Goal: Task Accomplishment & Management: Manage account settings

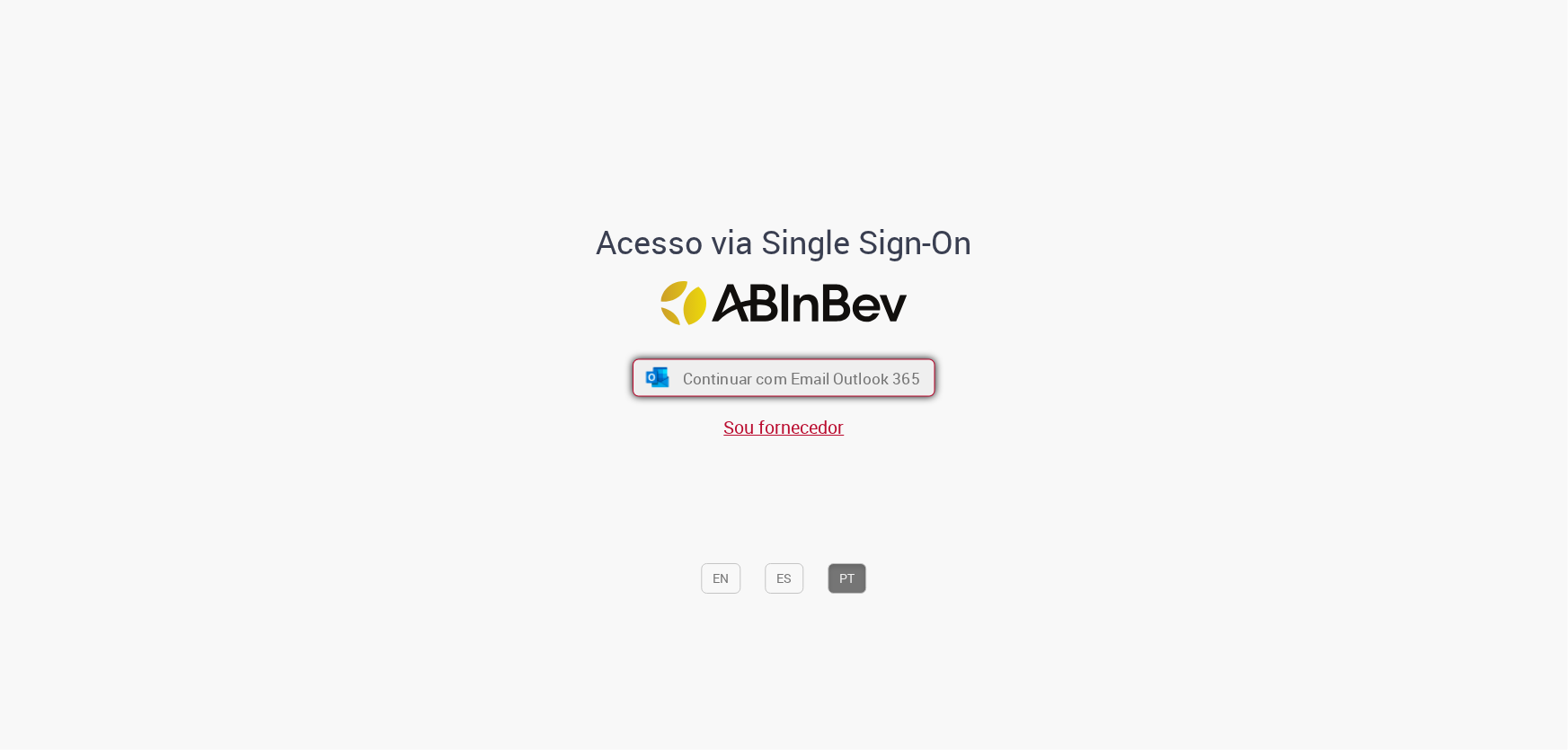
click at [767, 377] on span "Continuar com Email Outlook 365" at bounding box center [802, 378] width 238 height 21
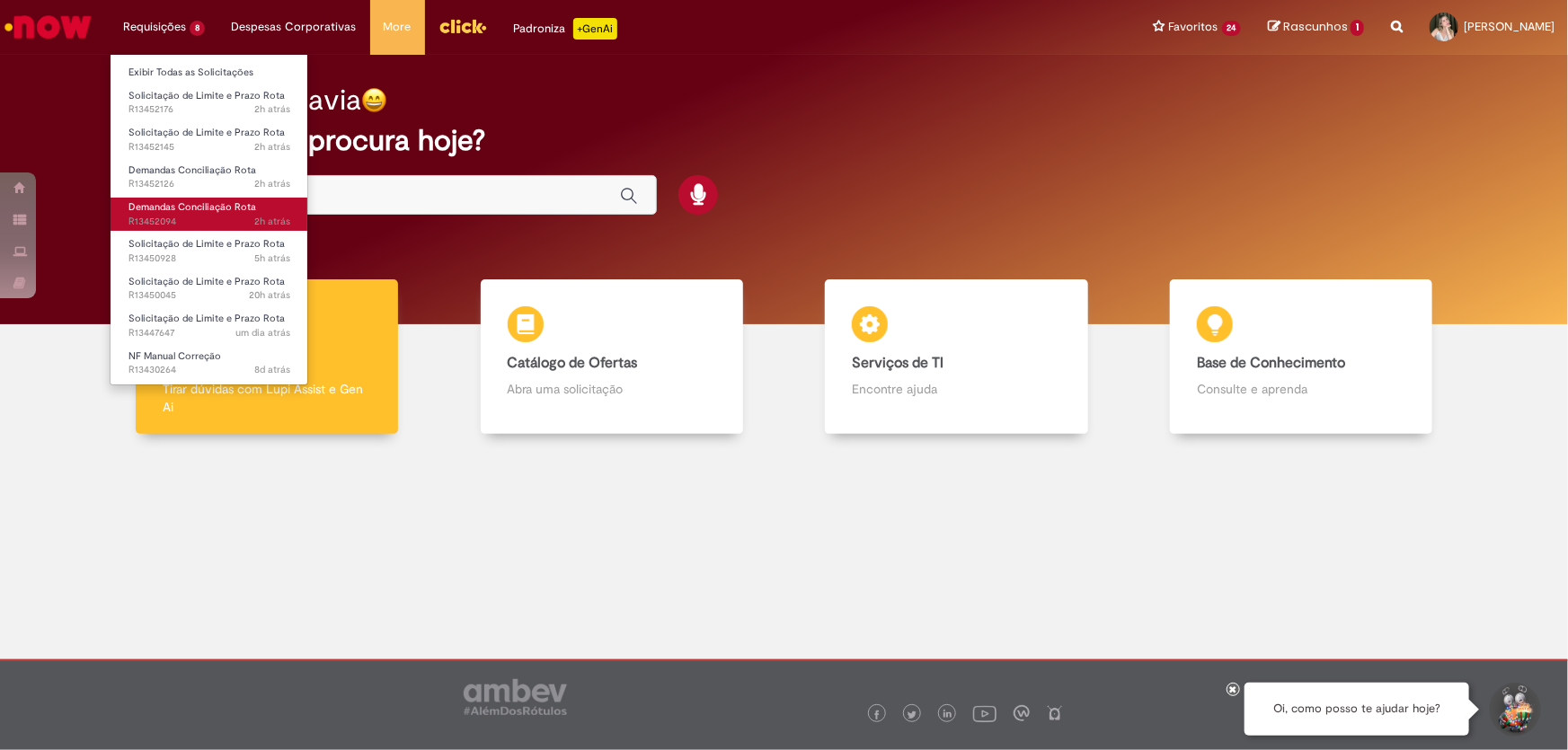
click at [233, 202] on span "Demandas Conciliação Rota" at bounding box center [193, 207] width 128 height 13
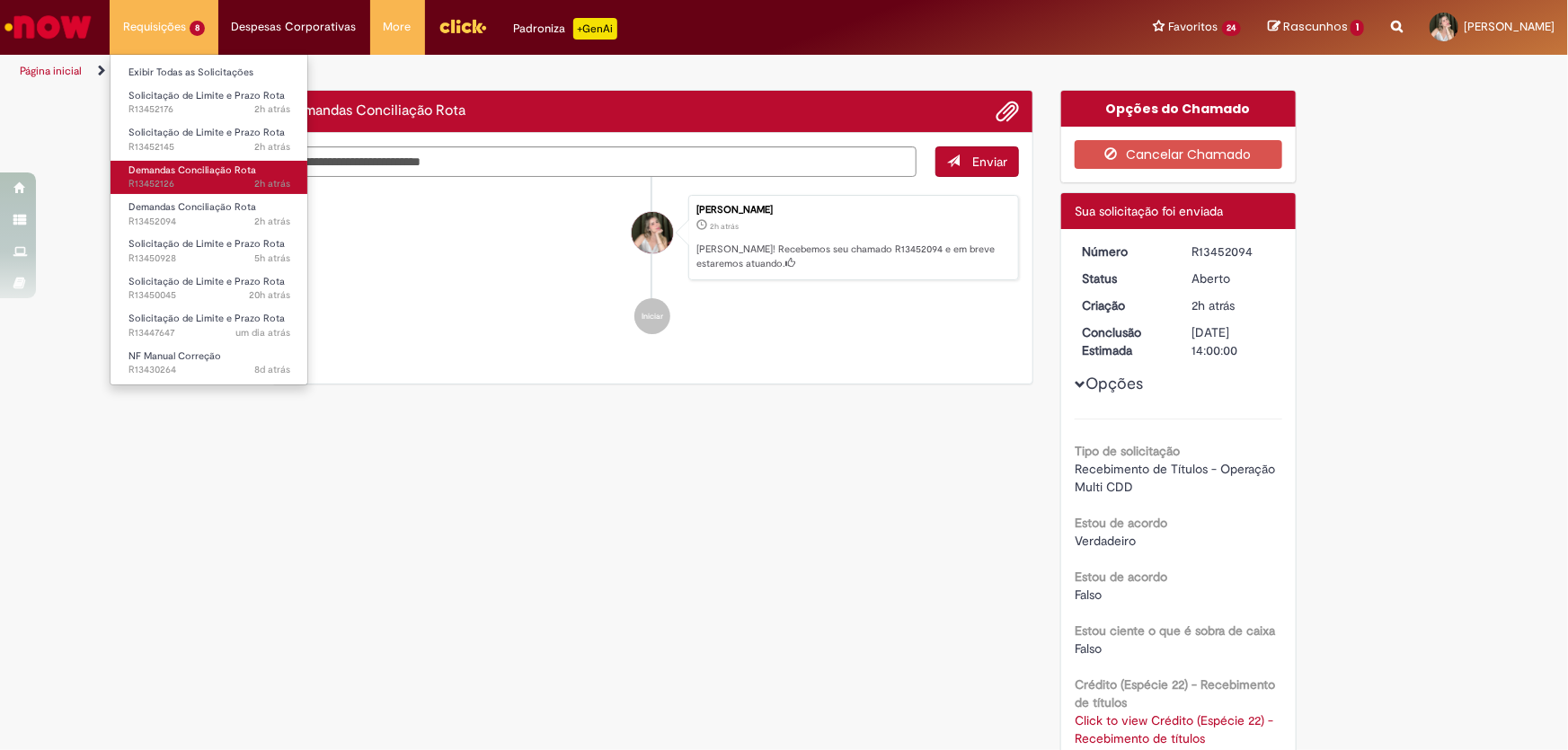
click at [153, 181] on span "2h atrás 2 horas atrás R13452126" at bounding box center [210, 184] width 162 height 14
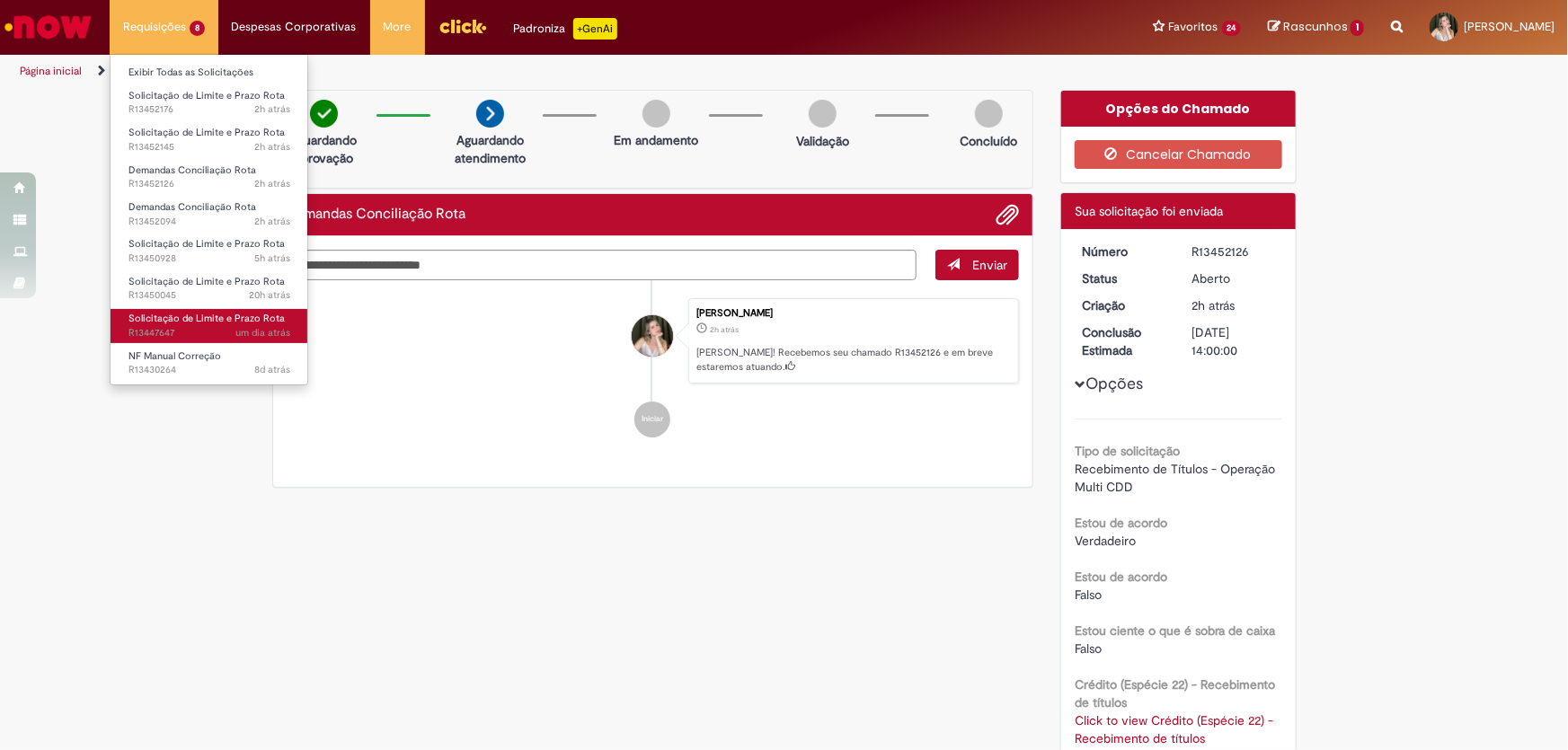
click at [204, 315] on span "Solicitação de Limite e Prazo Rota" at bounding box center [207, 319] width 157 height 13
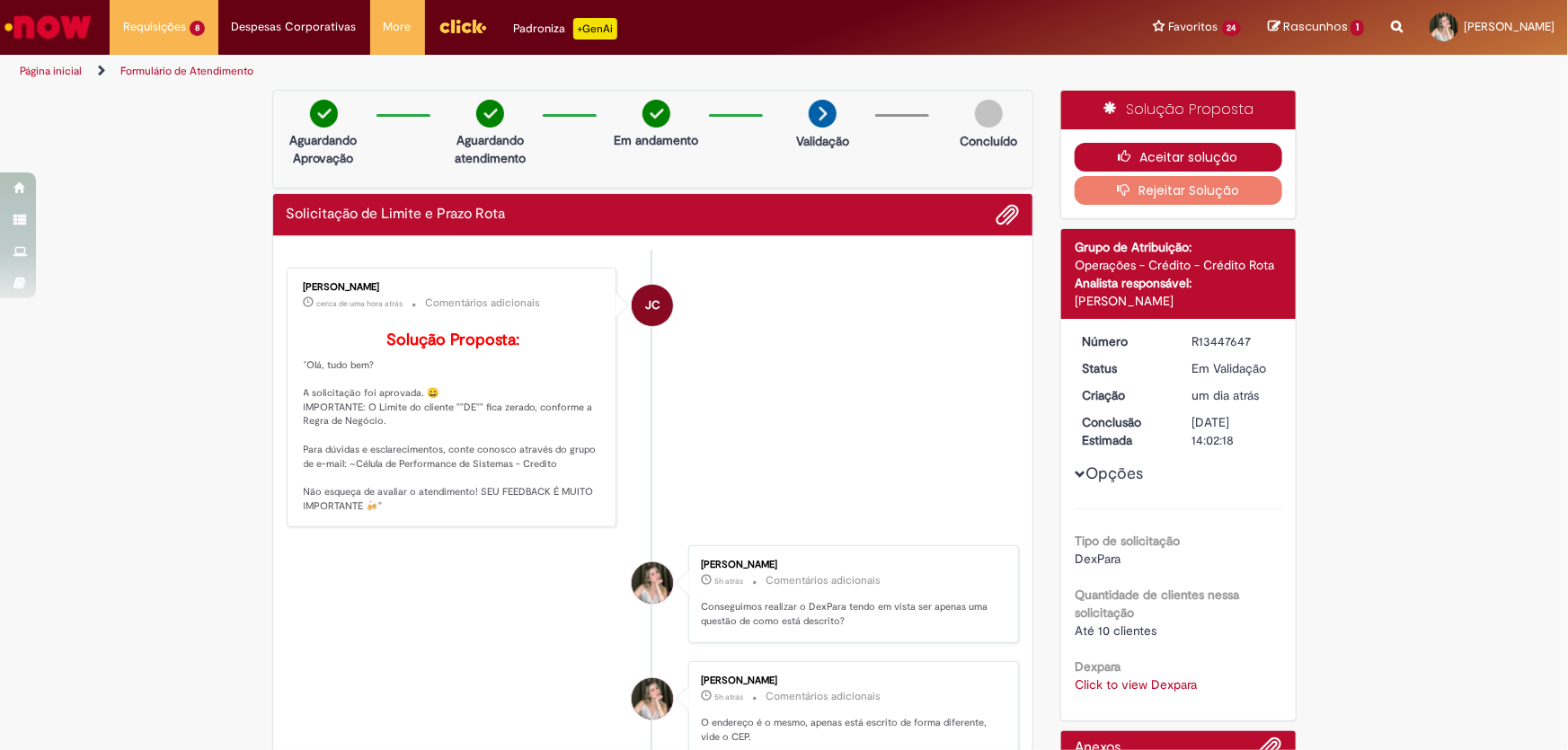
click at [1191, 148] on button "Aceitar solução" at bounding box center [1179, 157] width 208 height 29
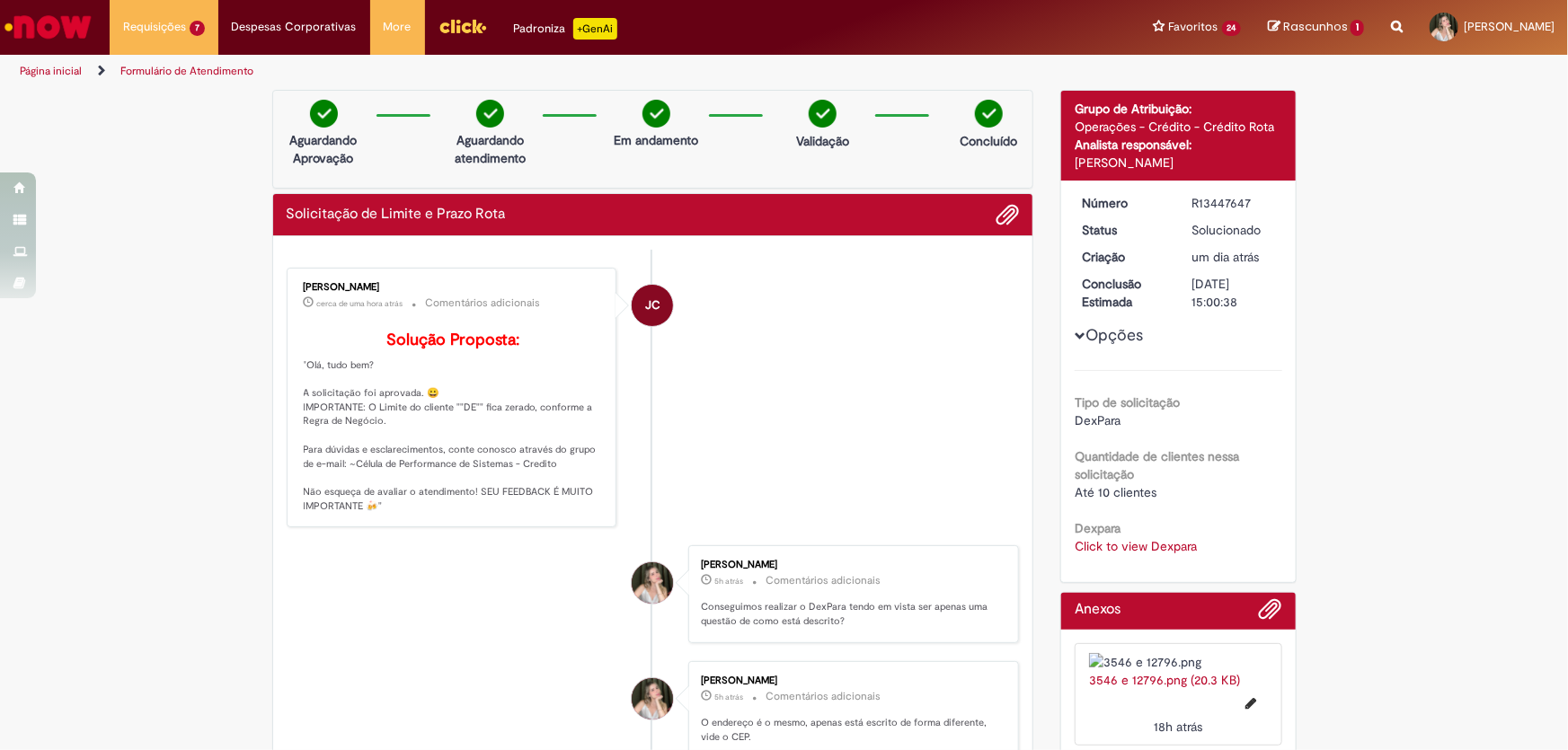
scroll to position [244, 0]
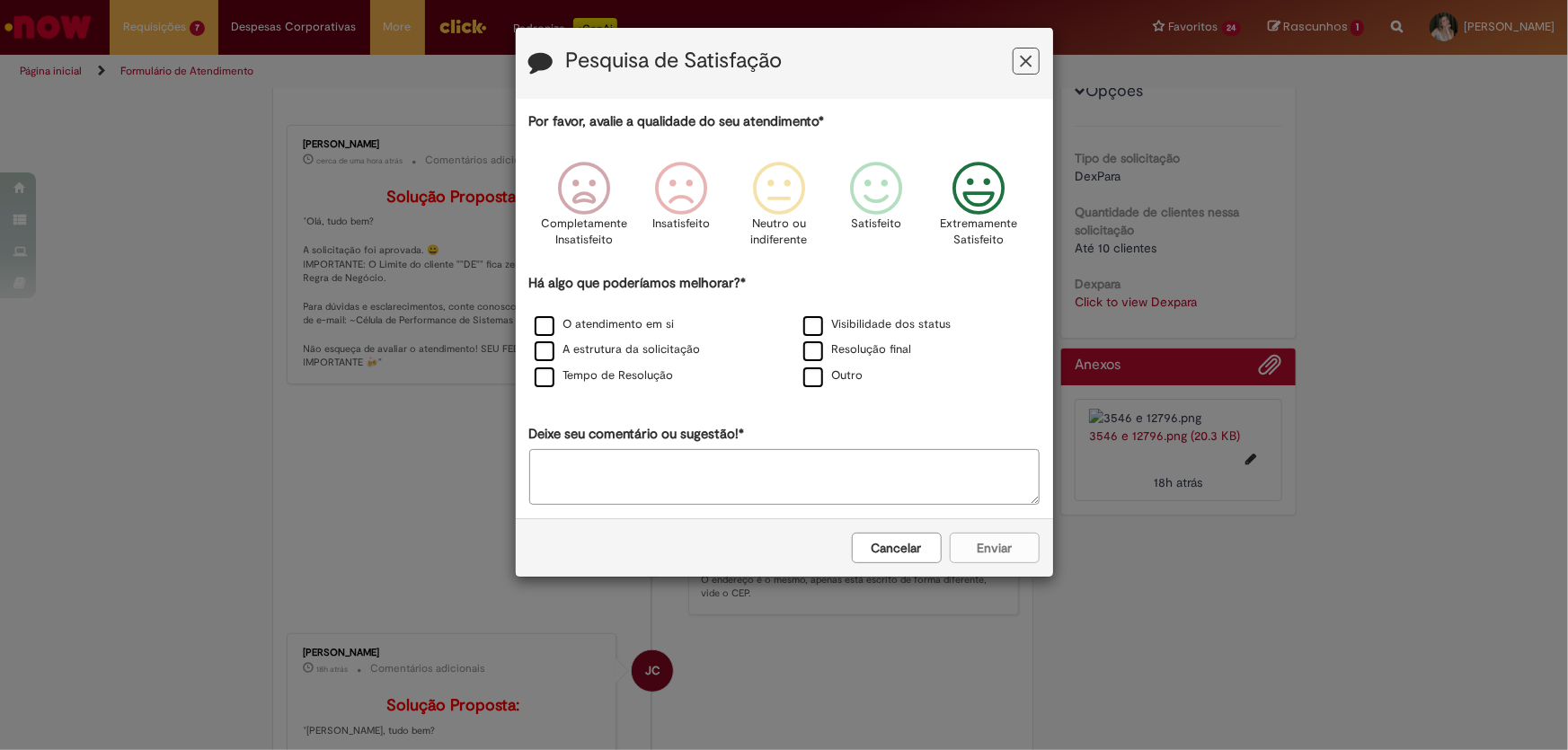
click at [952, 217] on p "Extremamente Satisfeito" at bounding box center [978, 232] width 77 height 33
click at [809, 382] on label "Outro" at bounding box center [833, 376] width 60 height 17
click at [810, 471] on textarea "Deixe seu comentário ou sugestão!*" at bounding box center [784, 477] width 511 height 55
type textarea "*"
click at [993, 536] on button "Enviar" at bounding box center [994, 548] width 90 height 31
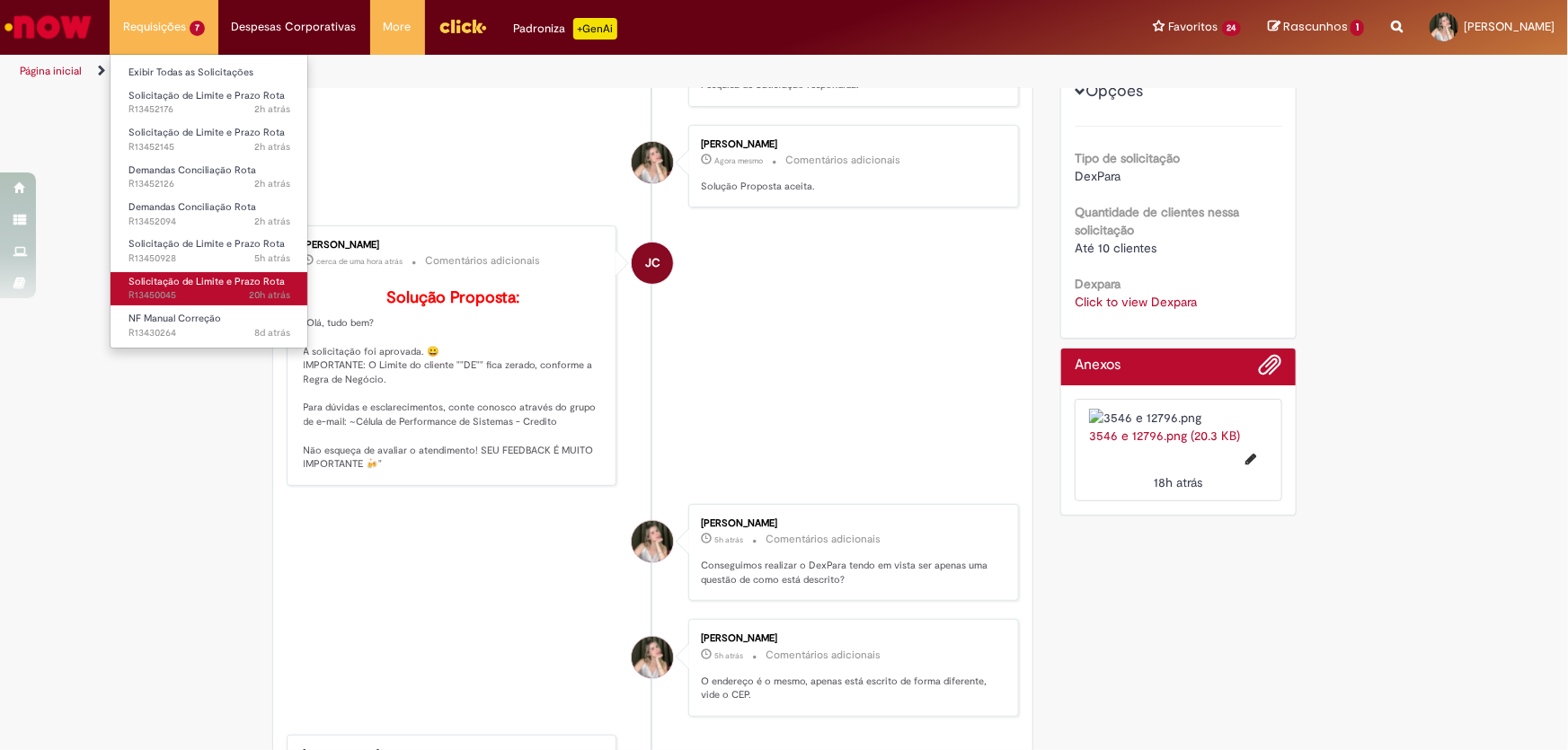
click at [136, 290] on span "20h atrás 20 horas atrás R13450045" at bounding box center [210, 295] width 162 height 14
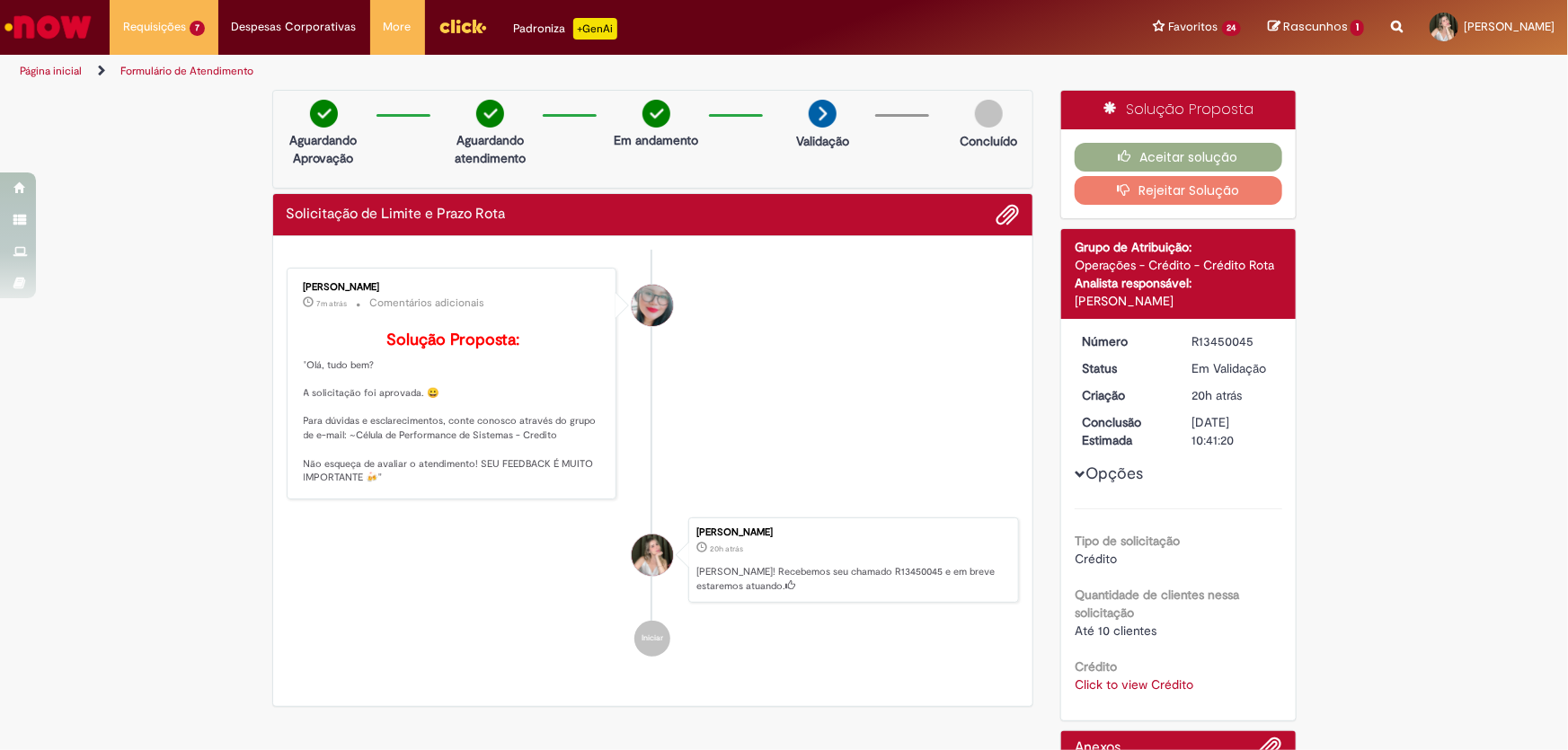
click at [1166, 677] on link "Click to view Crédito" at bounding box center [1134, 684] width 118 height 16
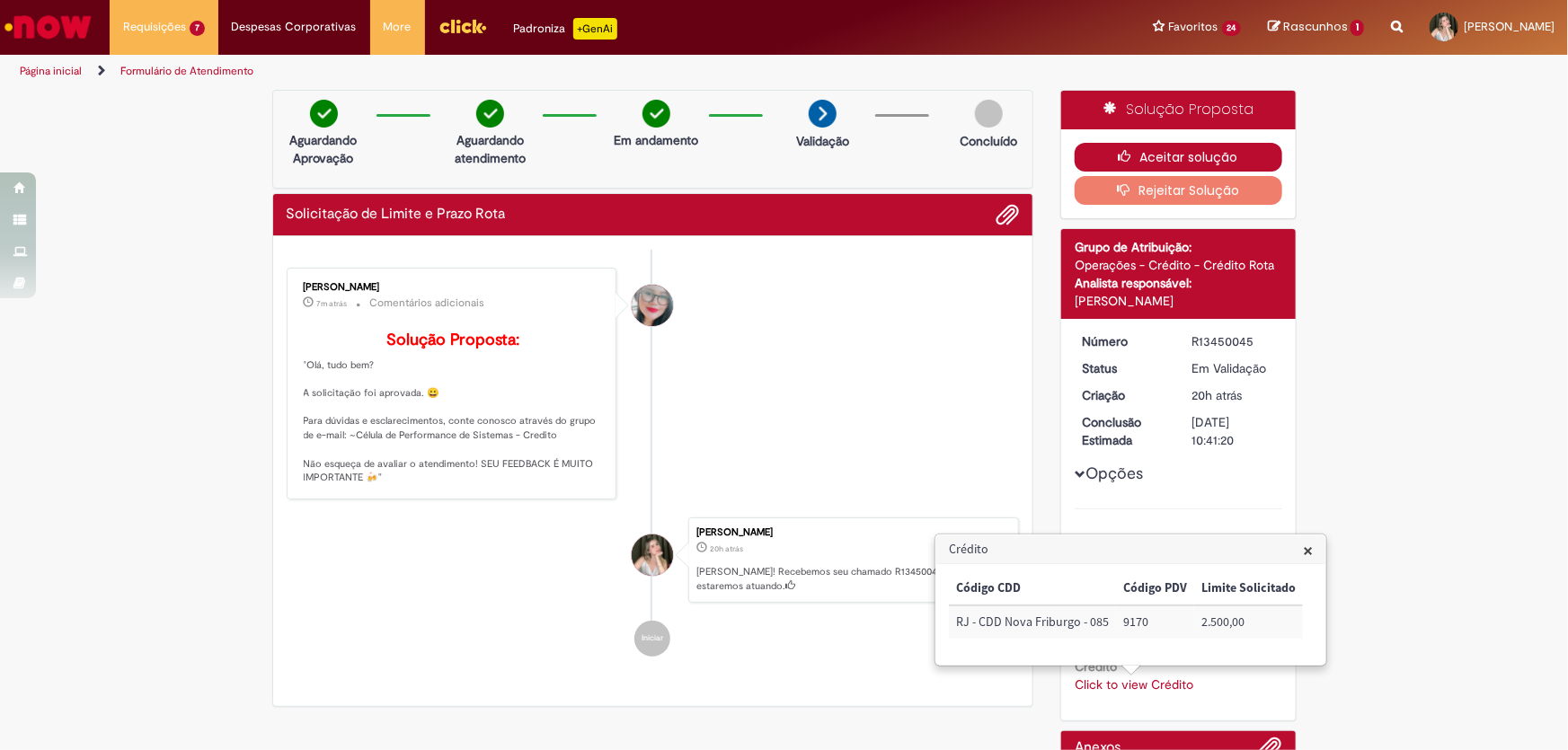
click at [1167, 162] on button "Aceitar solução" at bounding box center [1179, 157] width 208 height 29
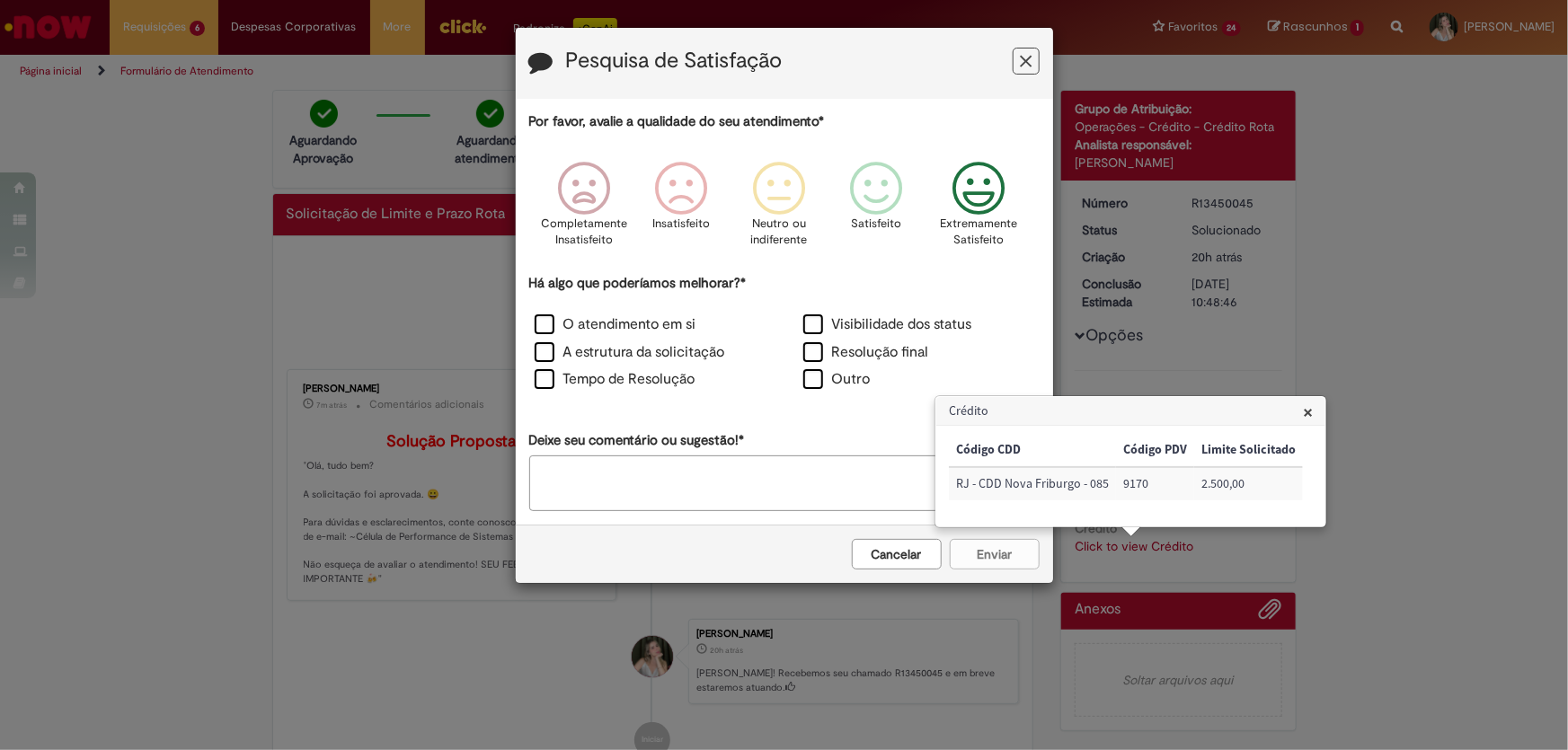
click at [980, 179] on icon "Feedback" at bounding box center [978, 189] width 68 height 54
click at [831, 384] on label "Outro" at bounding box center [837, 380] width 68 height 21
click at [823, 487] on textarea "Deixe seu comentário ou sugestão!*" at bounding box center [784, 483] width 511 height 55
type textarea "*"
click at [1012, 556] on button "Enviar" at bounding box center [994, 554] width 90 height 31
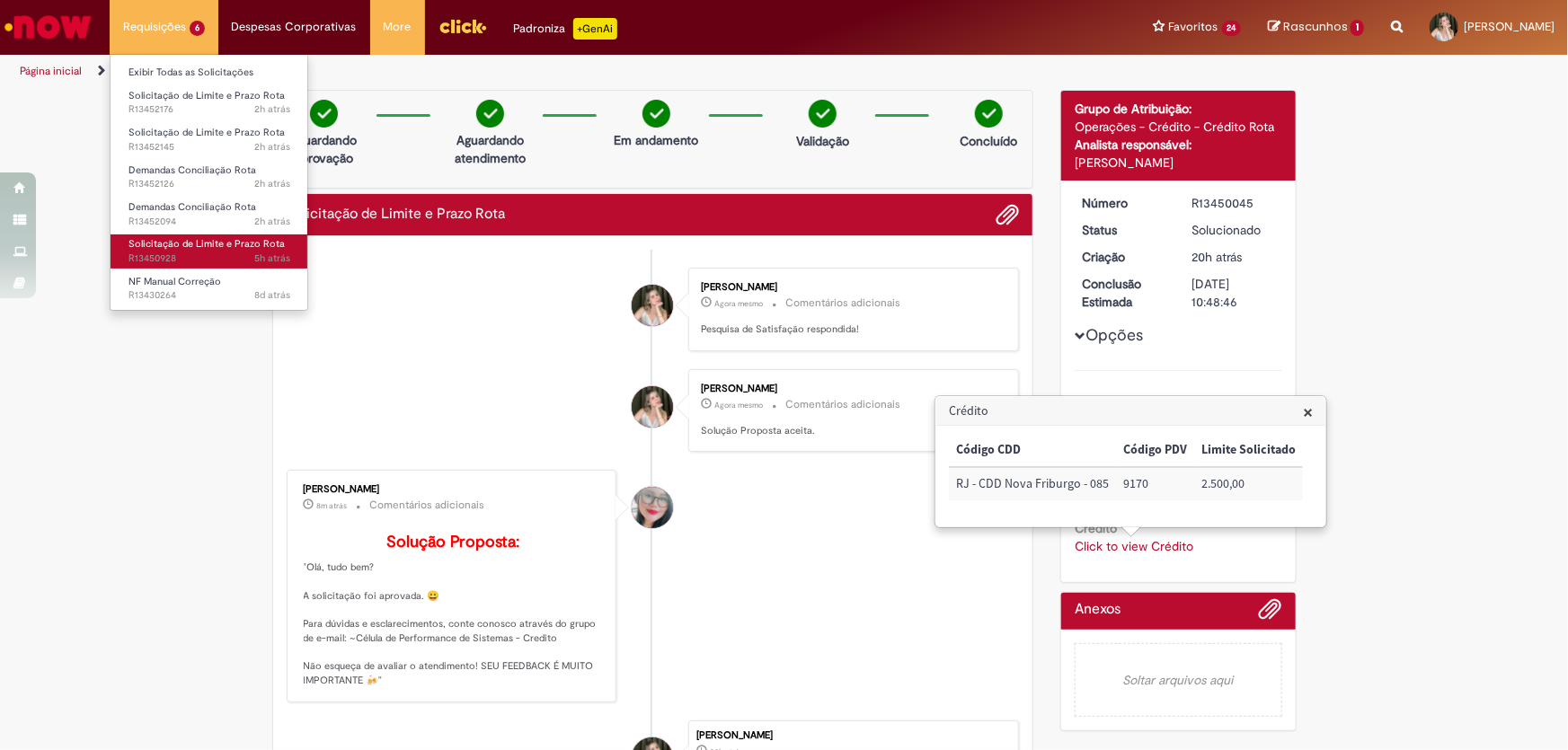
click at [178, 241] on span "Solicitação de Limite e Prazo Rota" at bounding box center [207, 244] width 157 height 13
